Goal: Task Accomplishment & Management: Manage account settings

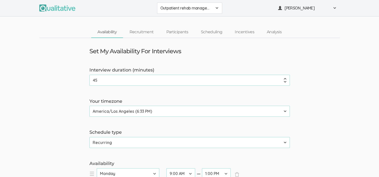
click at [216, 7] on span at bounding box center [217, 8] width 4 height 4
click at [335, 7] on span at bounding box center [334, 8] width 4 height 4
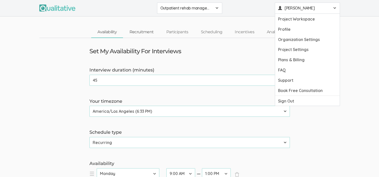
click at [142, 31] on link "Recruitment" at bounding box center [141, 32] width 37 height 11
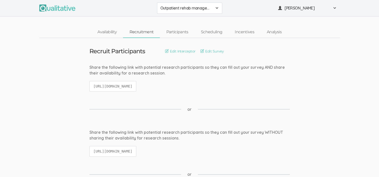
click at [142, 31] on link "Recruitment" at bounding box center [141, 32] width 37 height 11
click at [180, 33] on link "Participants" at bounding box center [177, 32] width 35 height 11
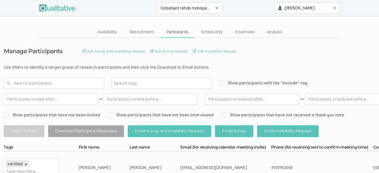
click at [337, 7] on button "[PERSON_NAME]" at bounding box center [307, 8] width 65 height 11
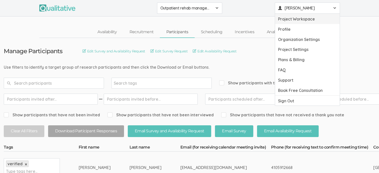
click at [291, 20] on link "Project Workspace" at bounding box center [307, 19] width 65 height 10
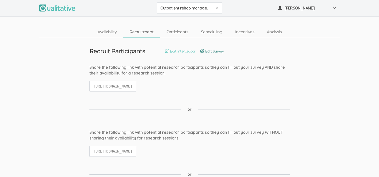
click at [215, 50] on link "Edit Survey" at bounding box center [211, 52] width 23 height 6
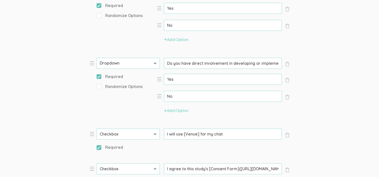
scroll to position [469, 0]
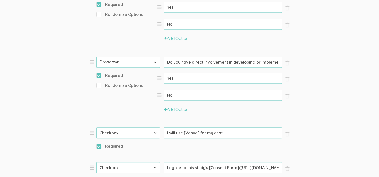
click at [259, 64] on input "Do you have direct involvement in developing or implementing strategies to mana…" at bounding box center [223, 62] width 118 height 11
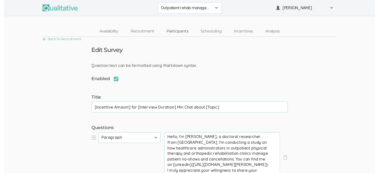
scroll to position [0, 0]
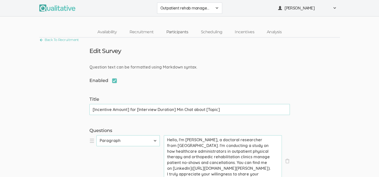
click at [180, 35] on link "Participants" at bounding box center [177, 32] width 35 height 11
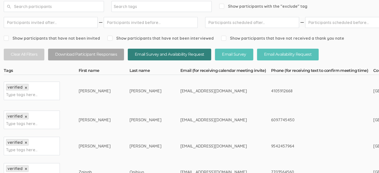
scroll to position [146, 0]
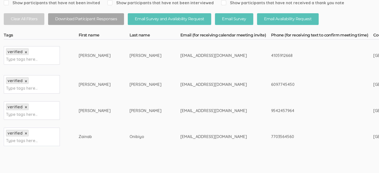
scroll to position [112, 0]
